Goal: Obtain resource: Download file/media

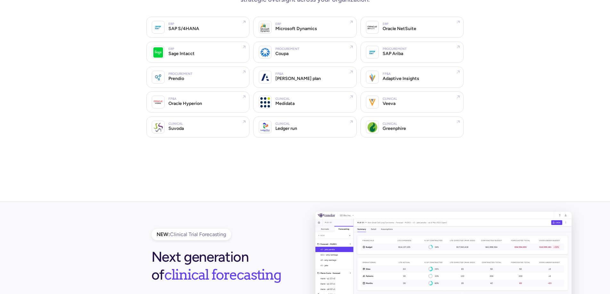
scroll to position [1312, 0]
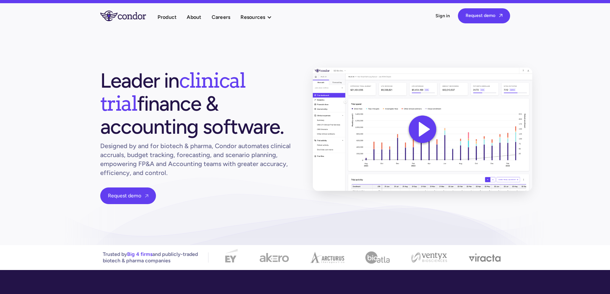
scroll to position [0, 0]
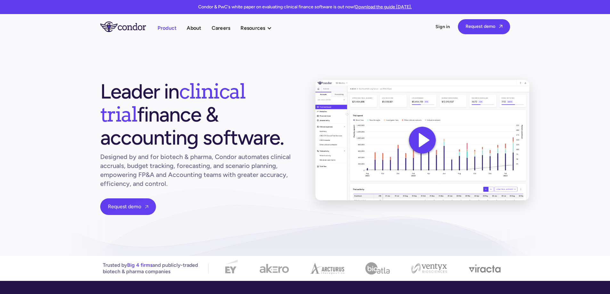
click at [171, 27] on link "Product" at bounding box center [166, 28] width 19 height 9
click at [384, 7] on link "Download the guide today." at bounding box center [383, 6] width 57 height 5
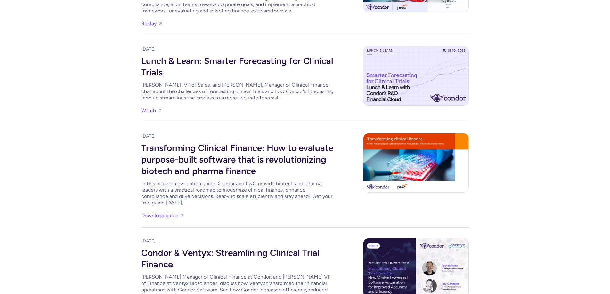
scroll to position [256, 0]
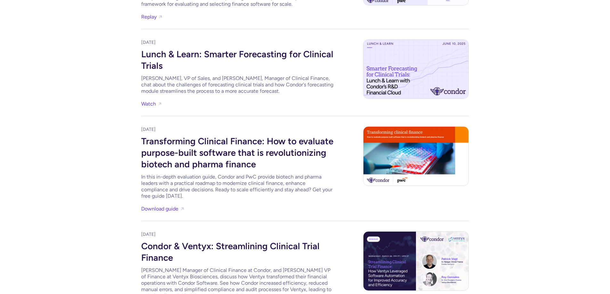
click at [282, 148] on div "Transforming Clinical Finance: How to evaluate purpose-built software that is r…" at bounding box center [237, 152] width 192 height 38
click at [170, 208] on link "Download guide" at bounding box center [159, 208] width 37 height 9
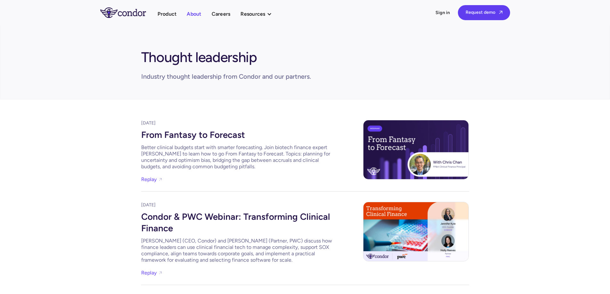
click at [195, 13] on link "About" at bounding box center [194, 14] width 14 height 9
